Goal: Task Accomplishment & Management: Use online tool/utility

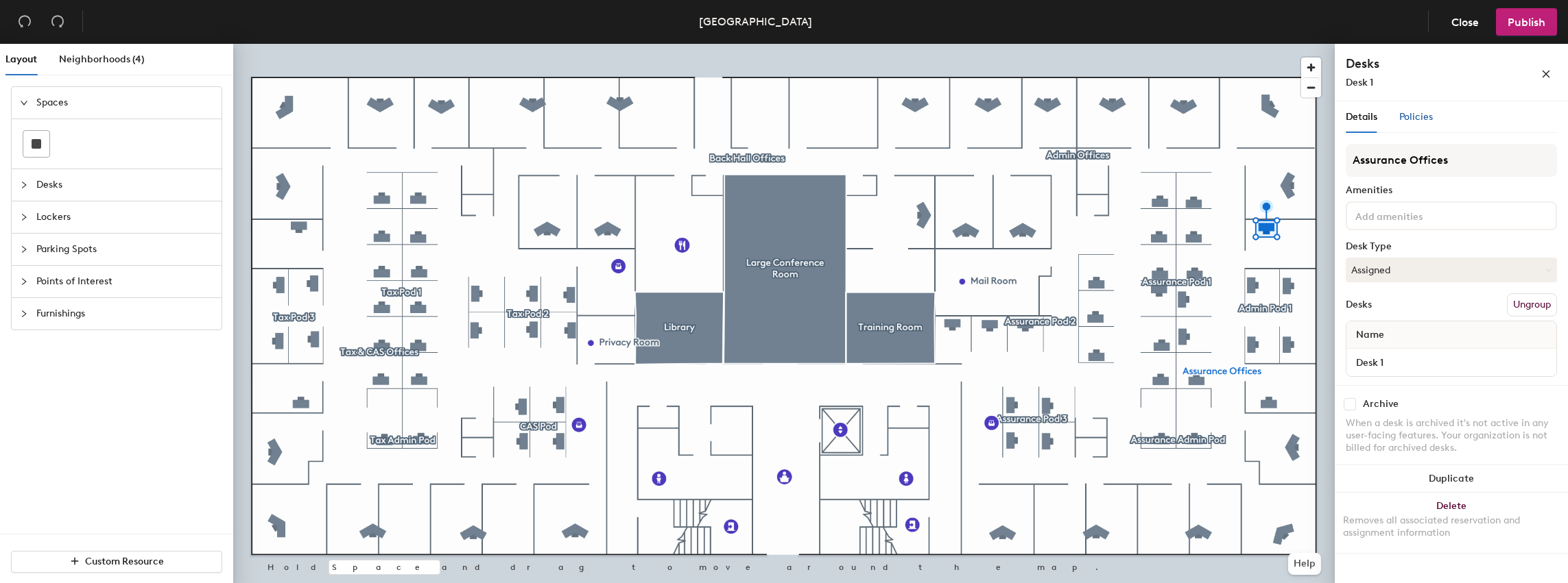
click at [1413, 118] on span "Policies" at bounding box center [1416, 117] width 34 height 11
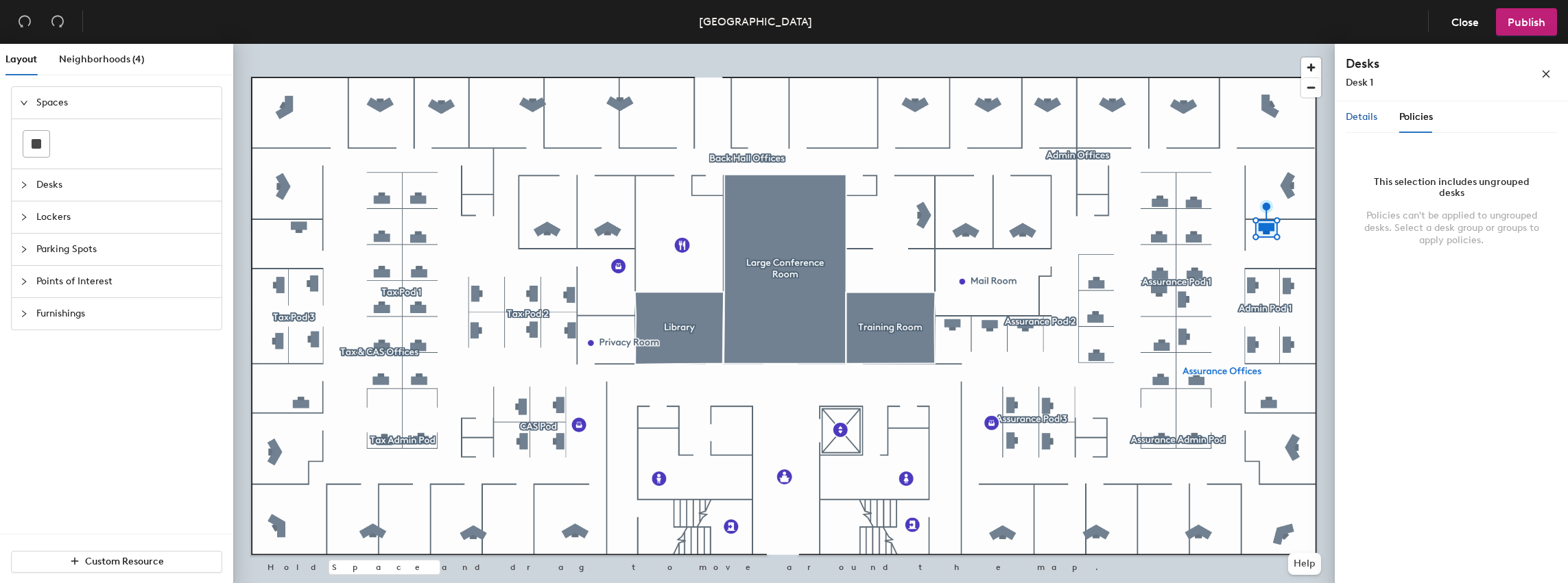
click at [1363, 118] on span "Details" at bounding box center [1361, 117] width 32 height 11
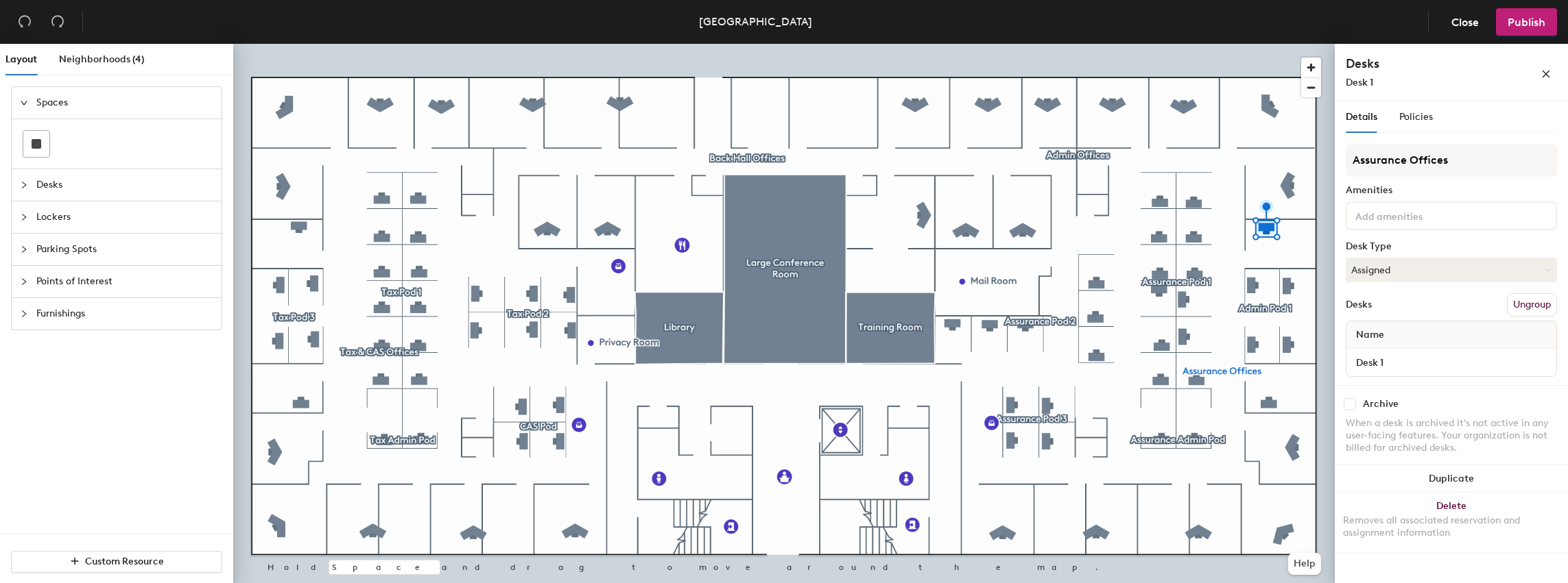
click at [1148, 44] on div at bounding box center [784, 44] width 1101 height 0
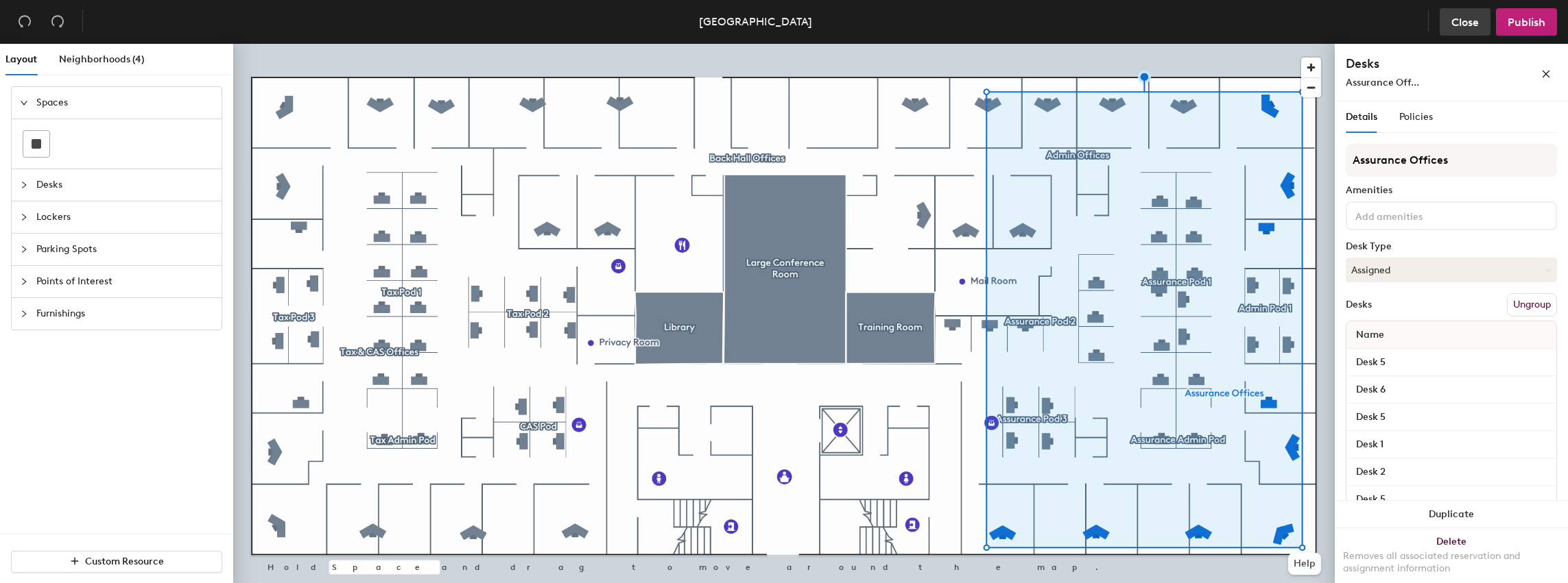
click at [1472, 24] on span "Close" at bounding box center [1465, 23] width 27 height 13
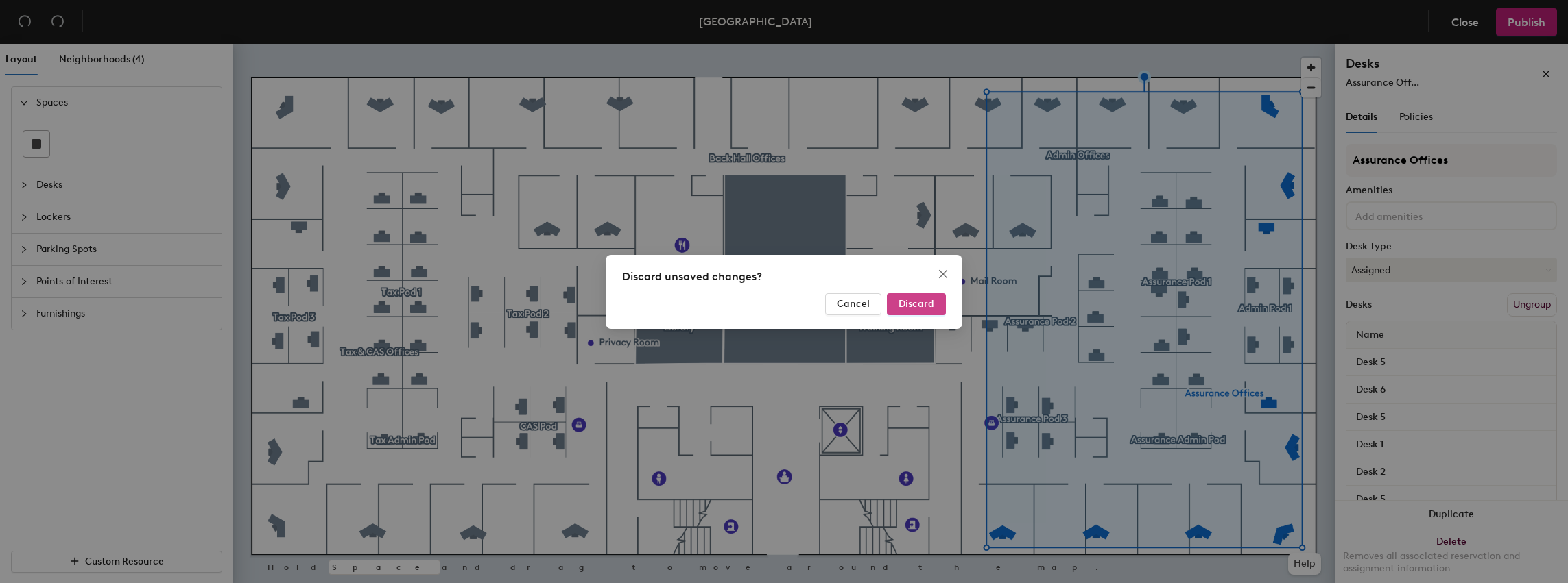
click at [900, 301] on button "Discard" at bounding box center [916, 304] width 59 height 22
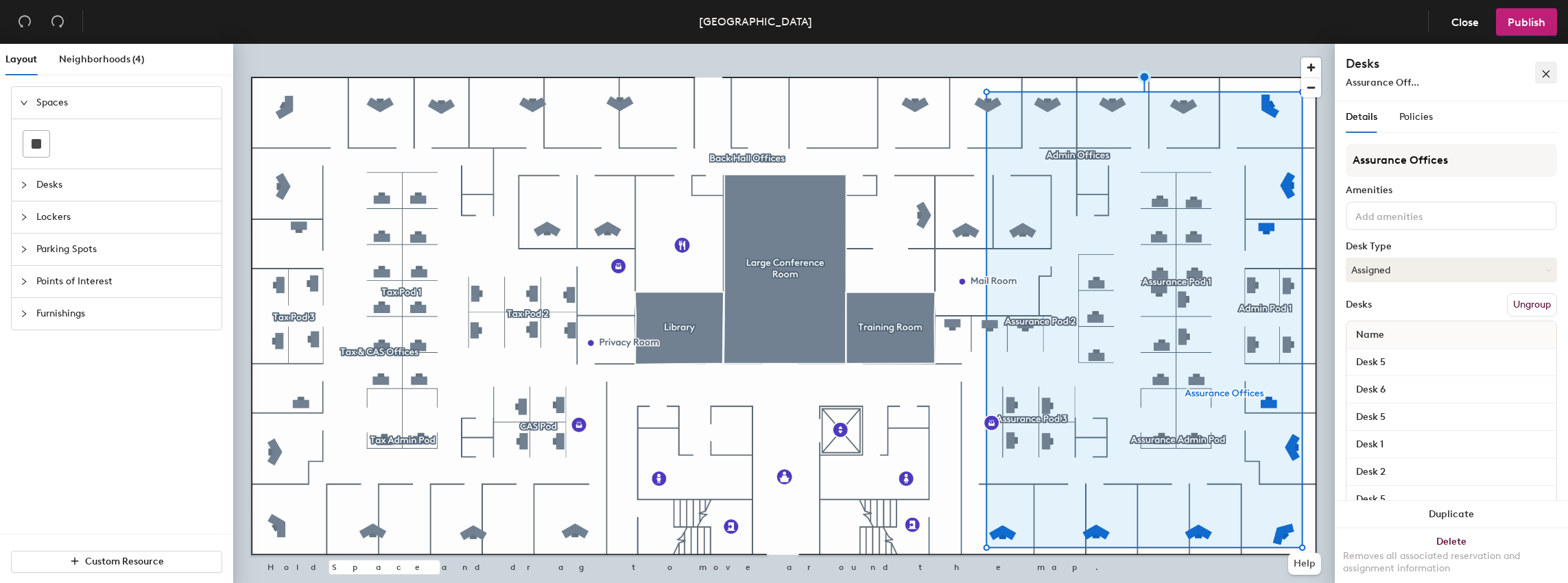
click at [1544, 74] on icon "close" at bounding box center [1545, 74] width 9 height 9
click at [1469, 13] on button "Close" at bounding box center [1465, 22] width 51 height 27
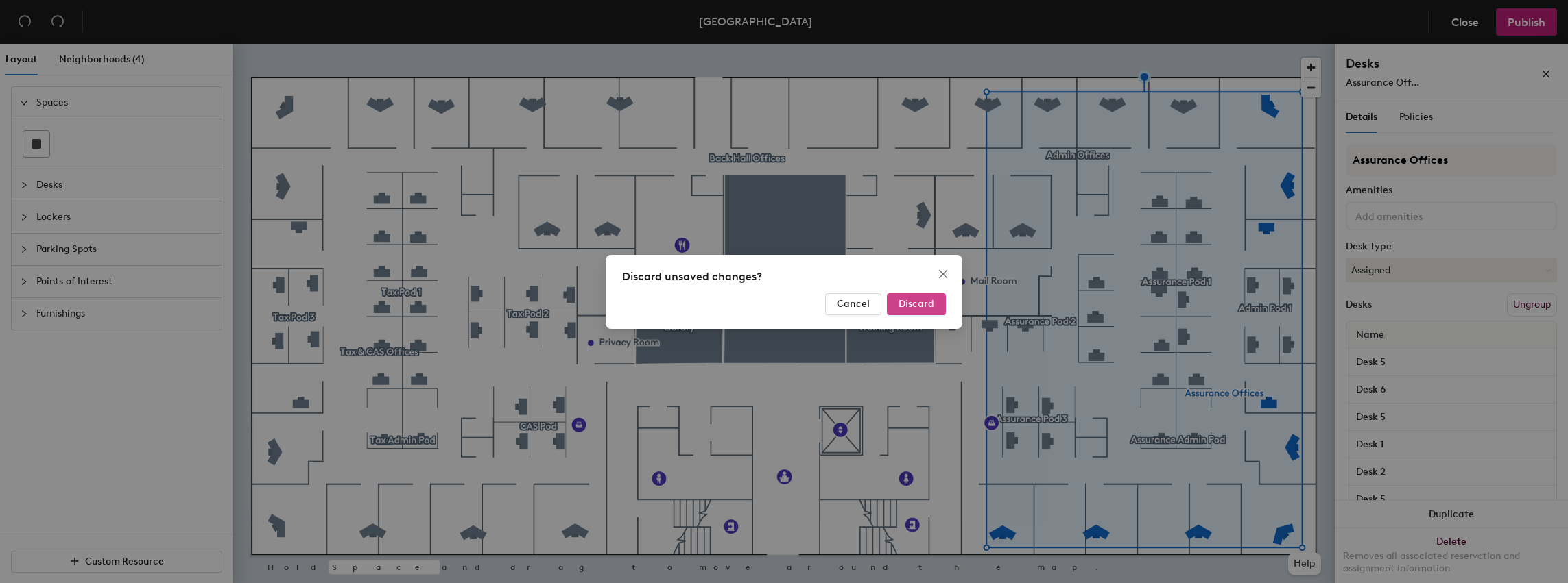
click at [923, 304] on span "Discard" at bounding box center [916, 304] width 36 height 11
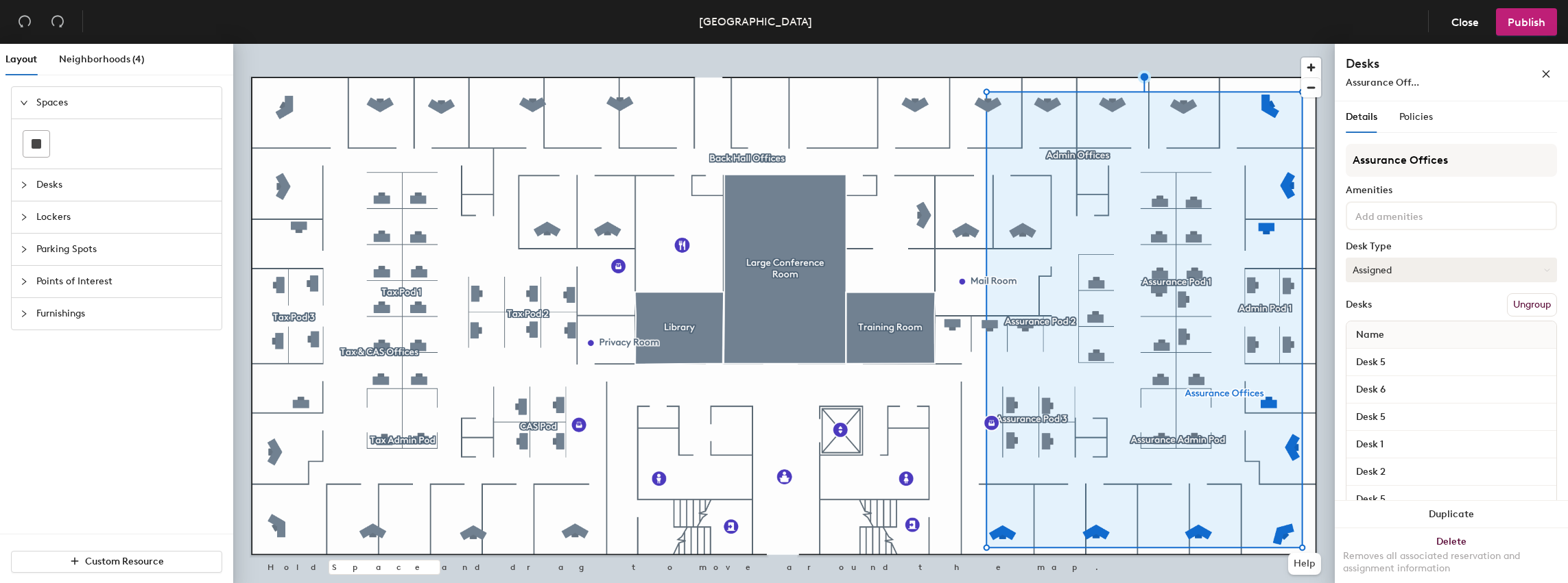
click at [1383, 272] on button "Assigned" at bounding box center [1450, 270] width 212 height 24
click at [1363, 312] on div "Assigned" at bounding box center [1415, 313] width 137 height 21
click at [1526, 20] on span "Publish" at bounding box center [1527, 23] width 38 height 13
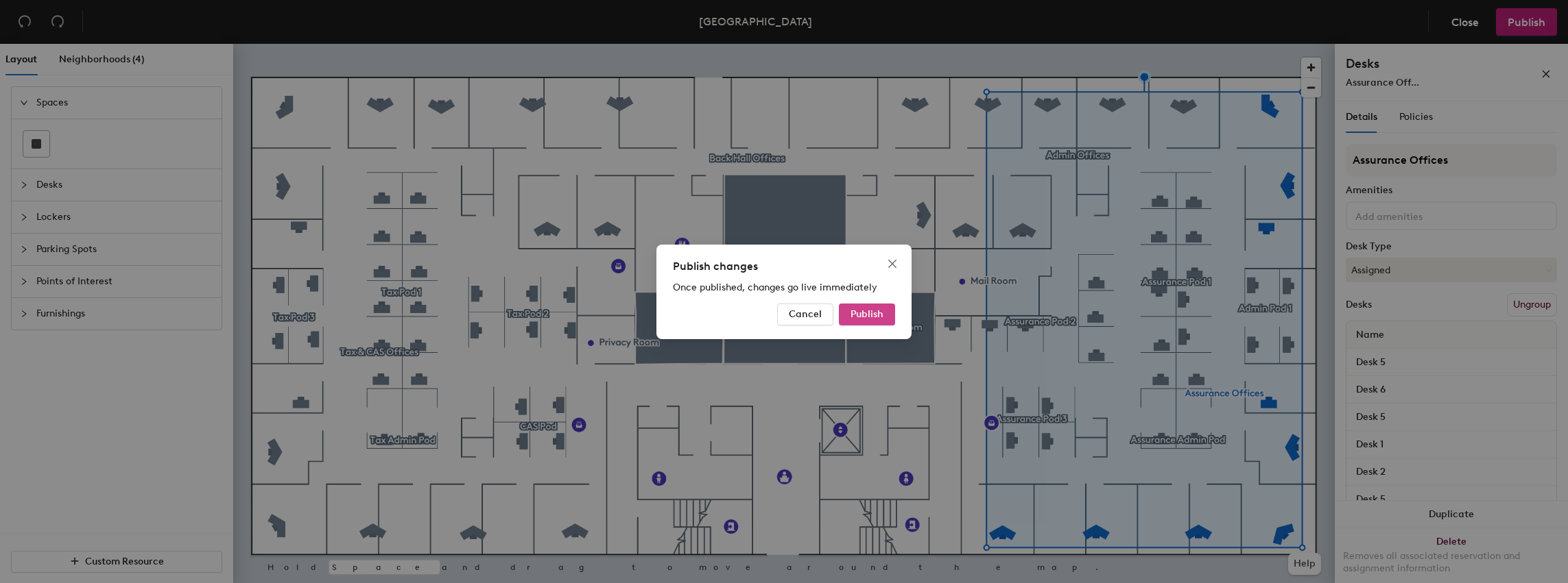
click at [871, 318] on span "Publish" at bounding box center [866, 314] width 33 height 11
